Goal: Find specific page/section: Find specific page/section

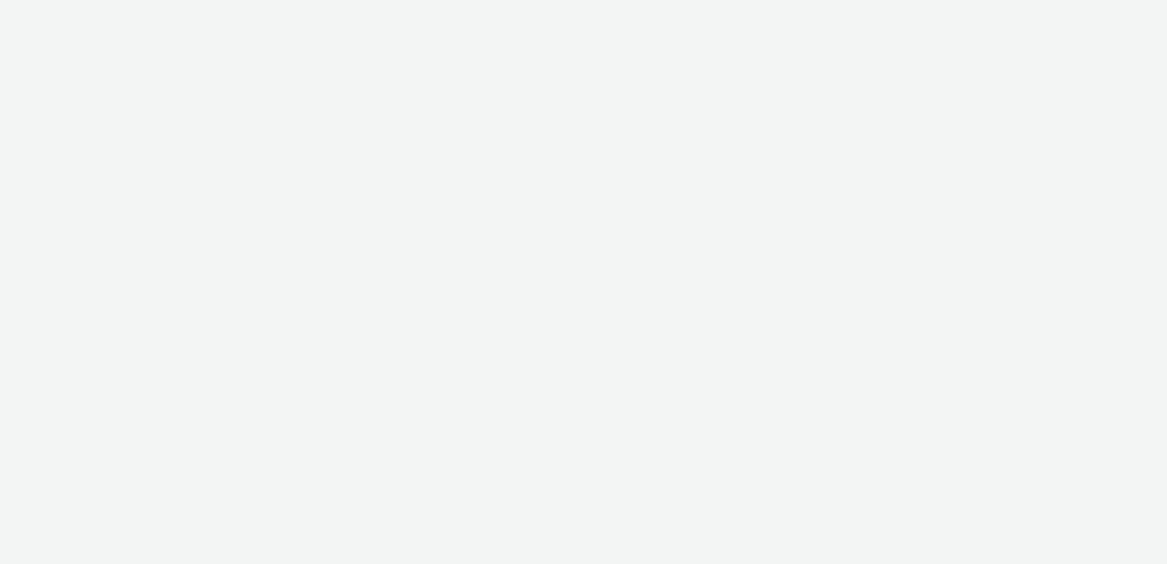
select select "b34ceae8-b405-47a5-9a73-edd6bbb83581"
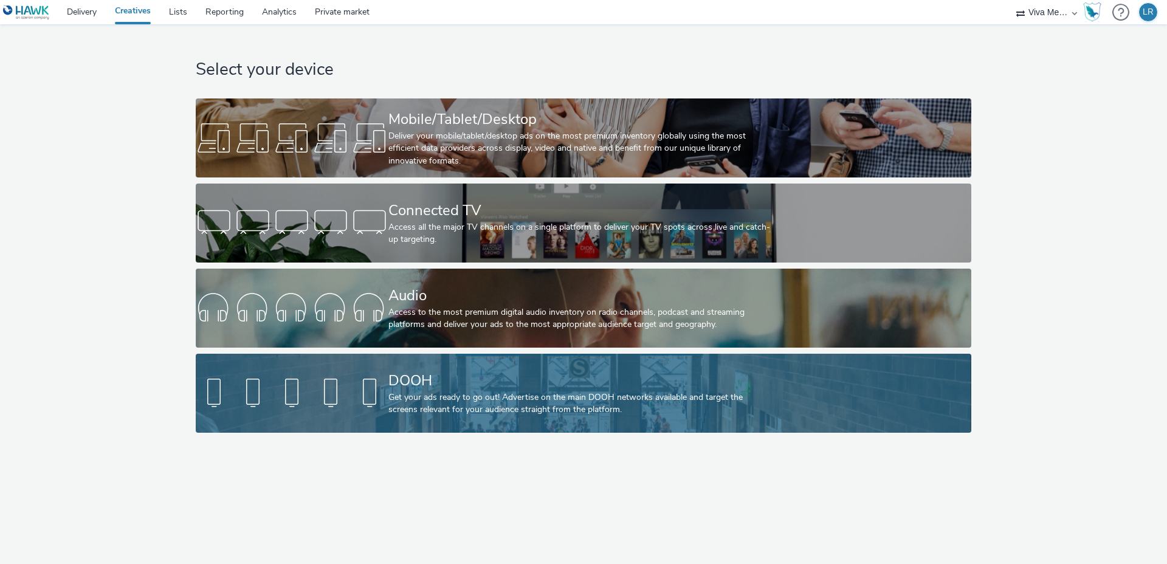
click at [439, 382] on div "DOOH" at bounding box center [580, 380] width 385 height 21
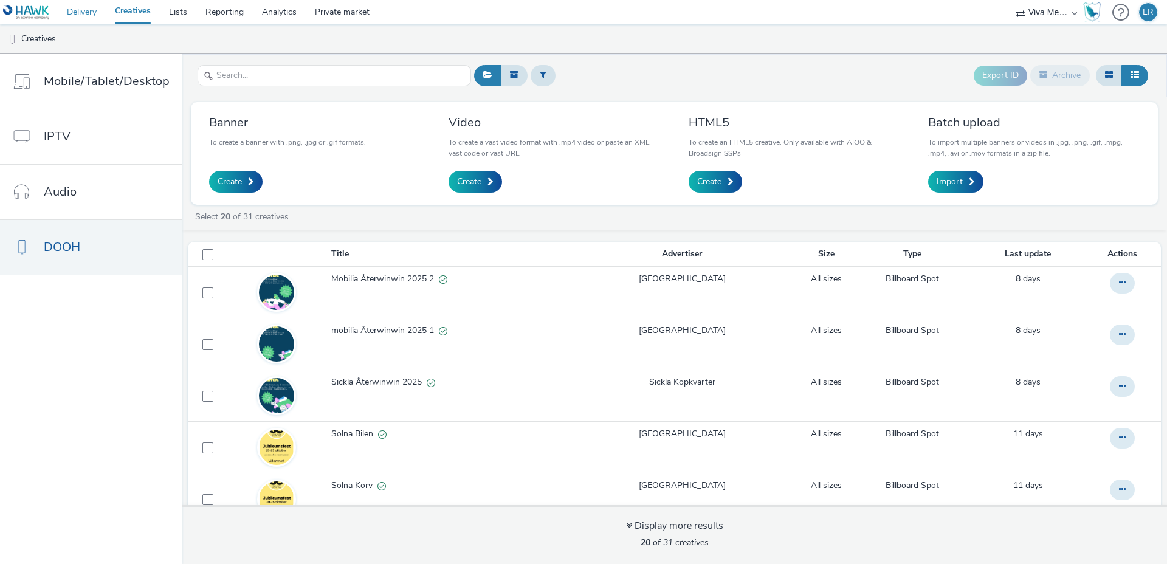
click at [64, 12] on link "Delivery" at bounding box center [82, 12] width 48 height 24
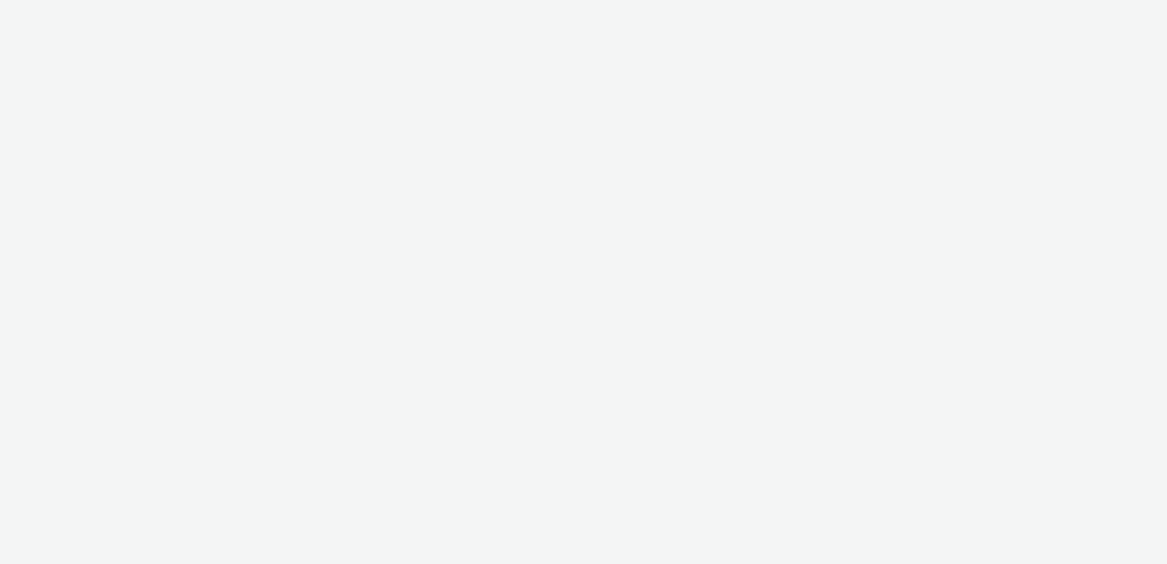
select select "b34ceae8-b405-47a5-9a73-edd6bbb83581"
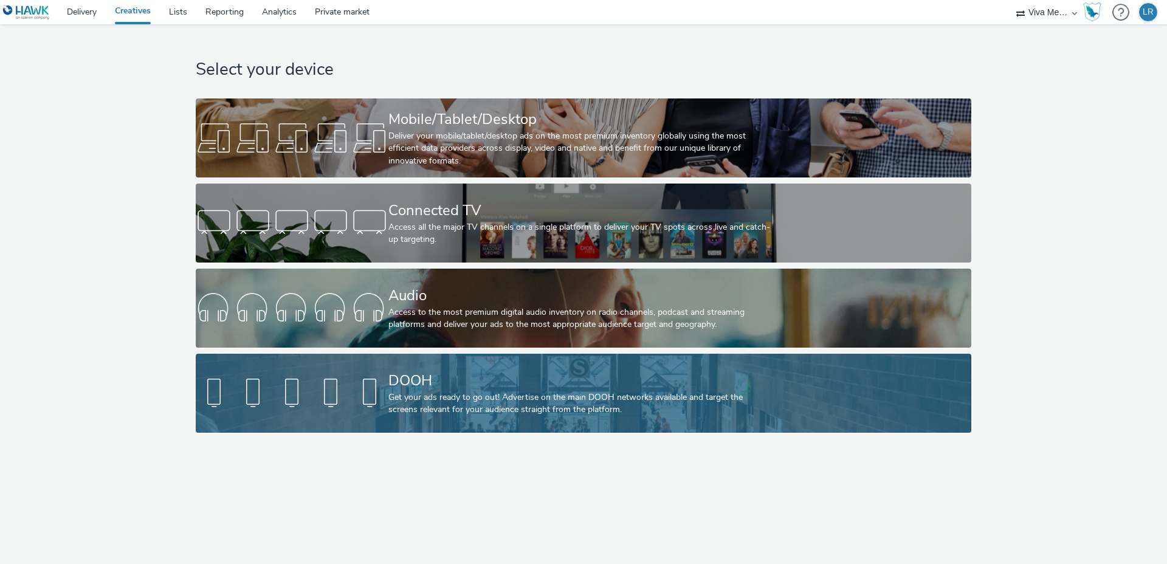
click at [408, 395] on div "Get your ads ready to go out! Advertise on the main DOOH networks available and…" at bounding box center [580, 403] width 385 height 25
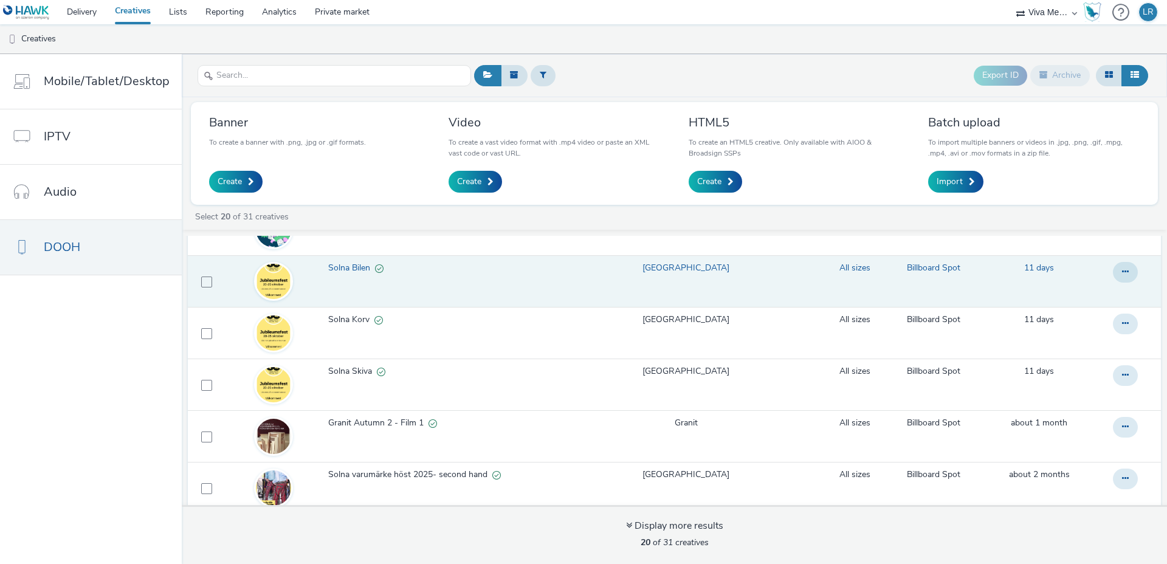
scroll to position [171, 0]
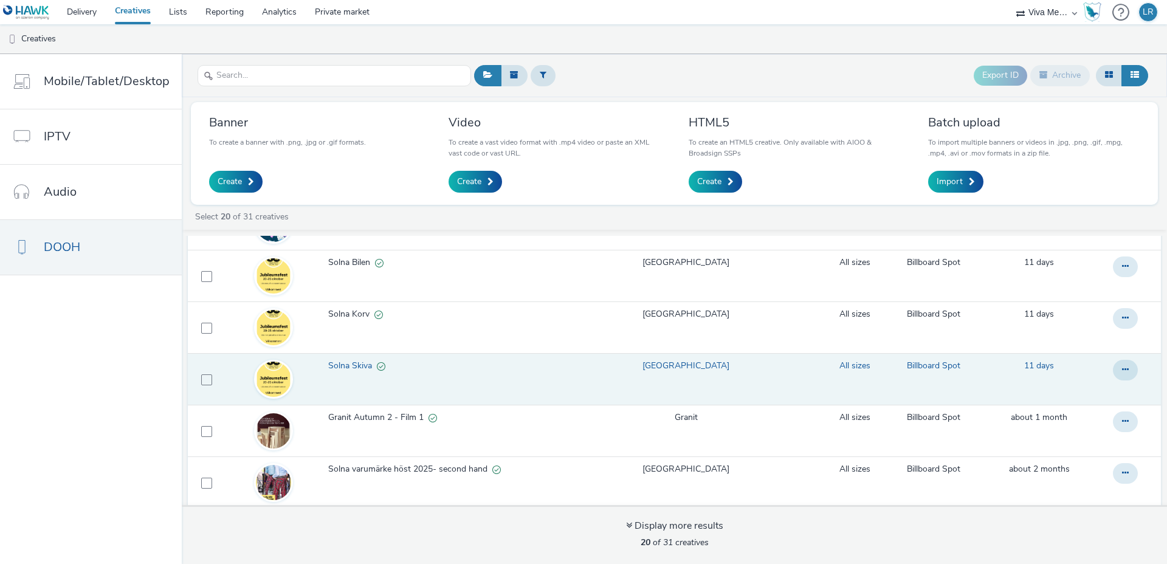
click at [352, 364] on span "Solna Skiva" at bounding box center [352, 366] width 49 height 12
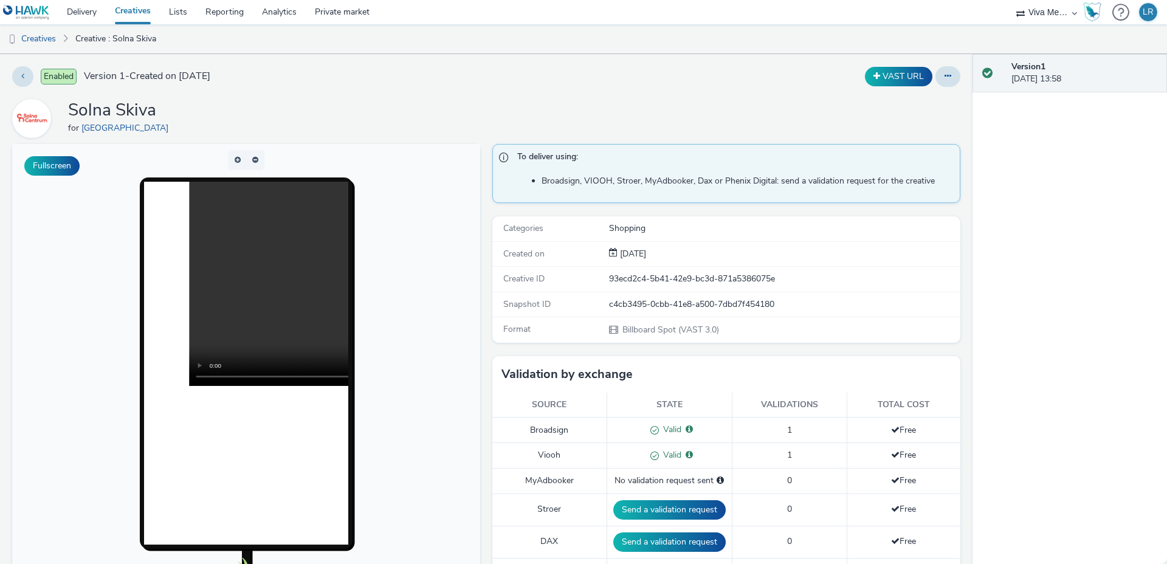
click at [674, 279] on div "93ecd2c4-5b41-42e9-bc3d-871a5386075e" at bounding box center [784, 279] width 350 height 12
click at [673, 279] on div "93ecd2c4-5b41-42e9-bc3d-871a5386075e" at bounding box center [784, 279] width 350 height 12
copy div "93ecd2c4-5b41-42e9-bc3d-871a5386075e"
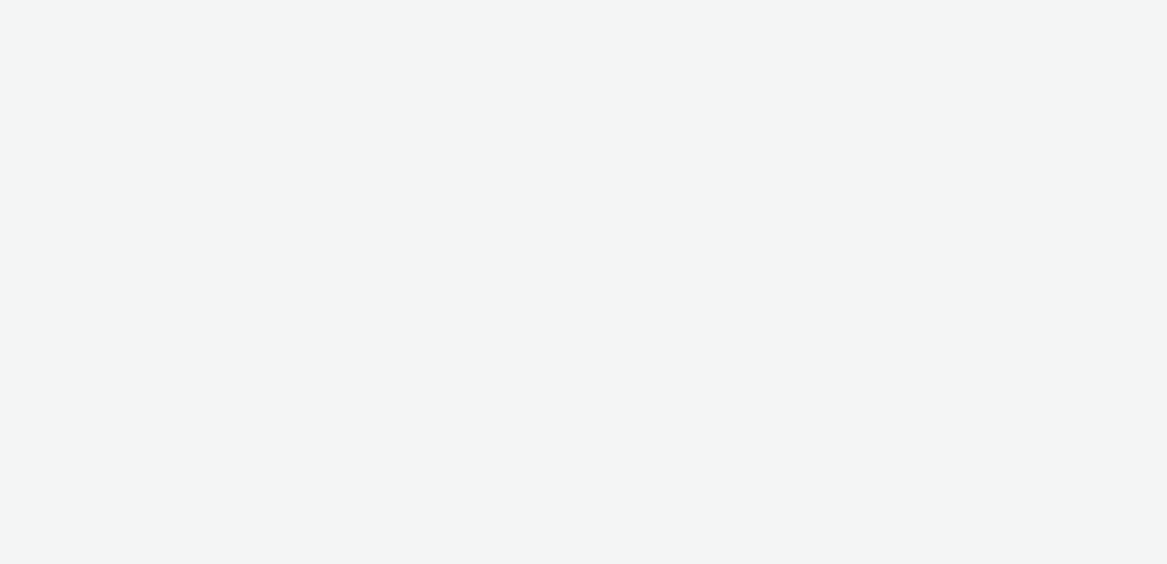
select select "b34ceae8-b405-47a5-9a73-edd6bbb83581"
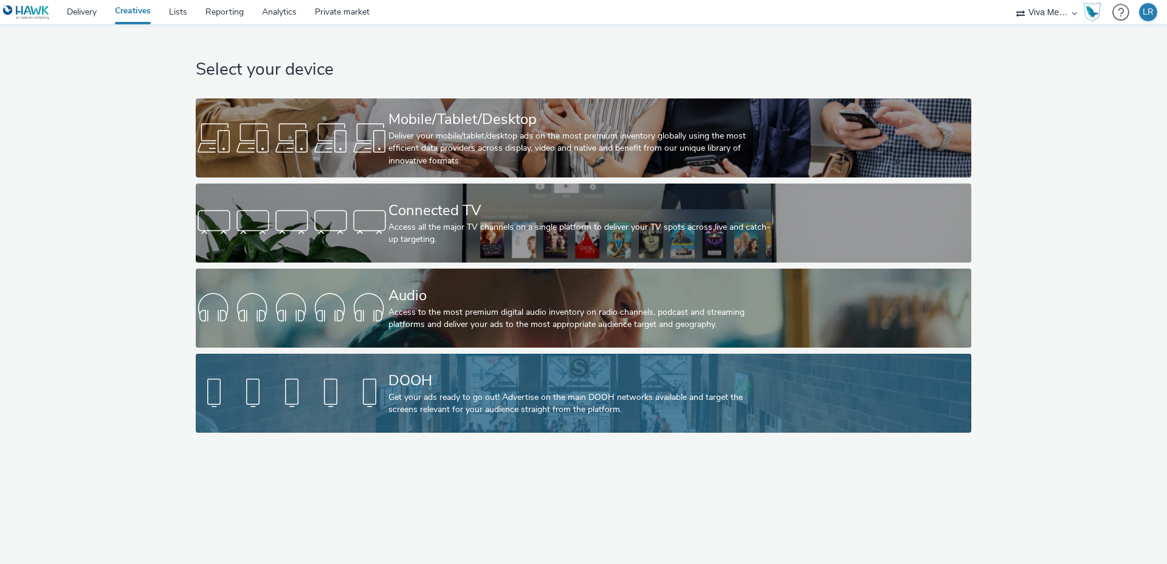
click at [444, 379] on div "DOOH" at bounding box center [580, 380] width 385 height 21
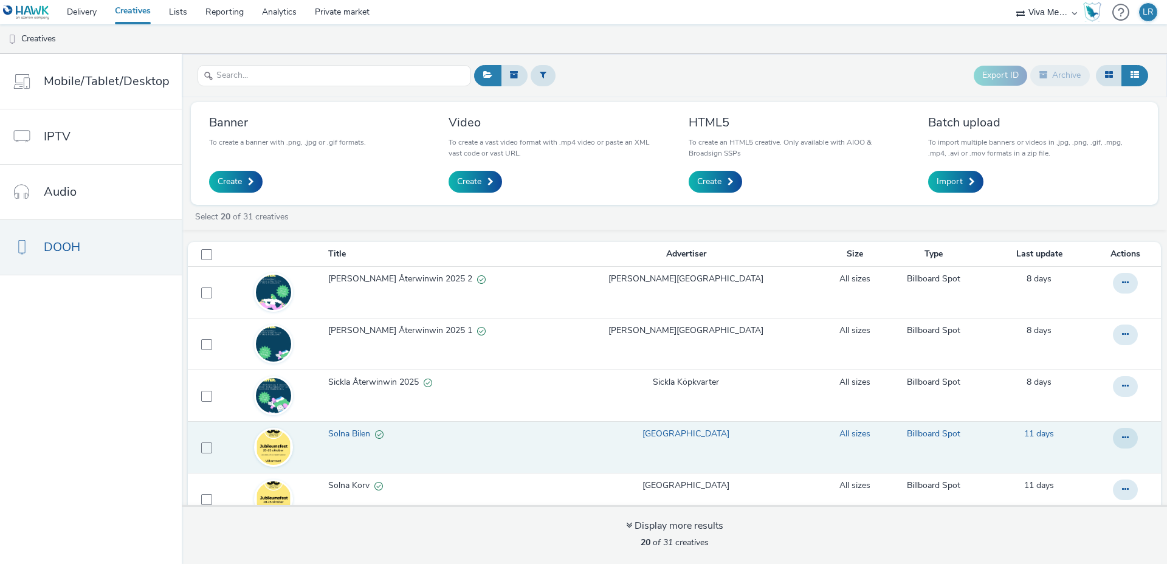
click at [343, 430] on span "Solna Bilen" at bounding box center [351, 434] width 47 height 12
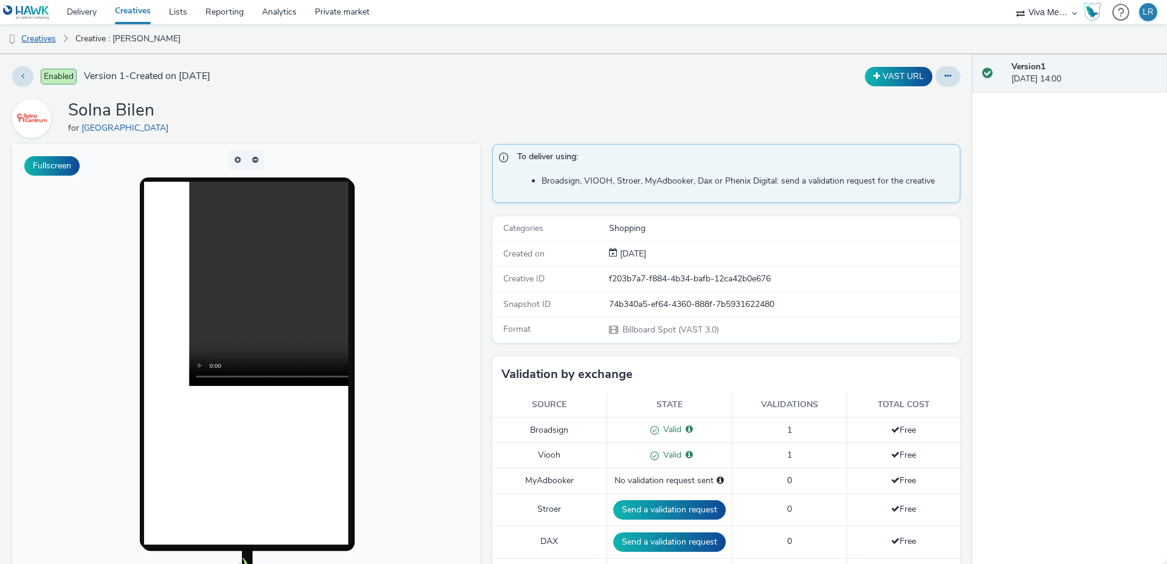
click at [50, 41] on link "Creatives" at bounding box center [31, 38] width 62 height 29
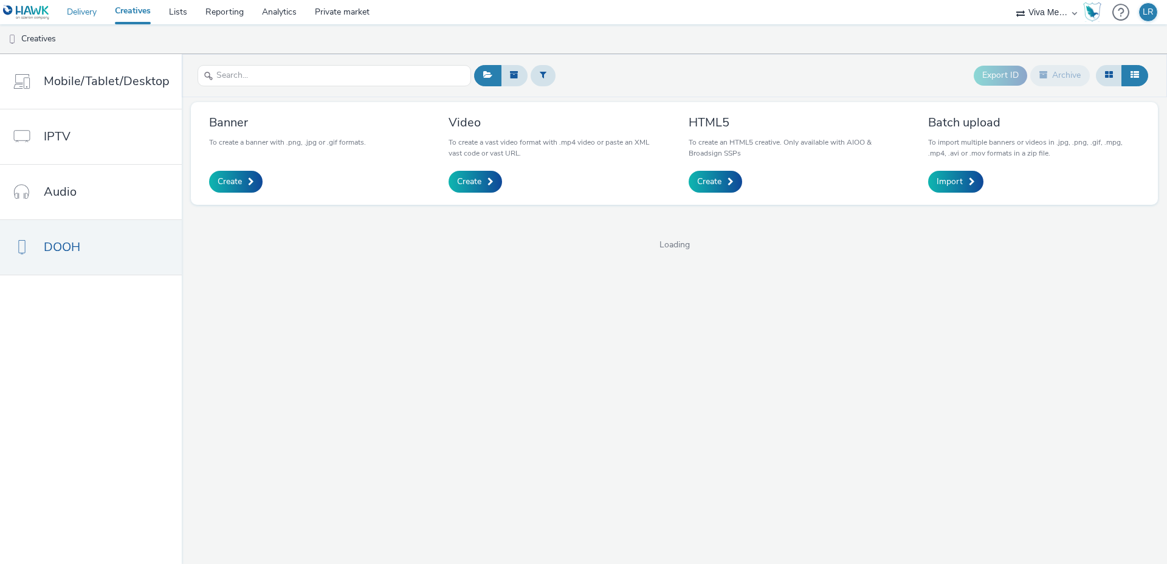
click at [83, 10] on link "Delivery" at bounding box center [82, 12] width 48 height 24
